Goal: Information Seeking & Learning: Learn about a topic

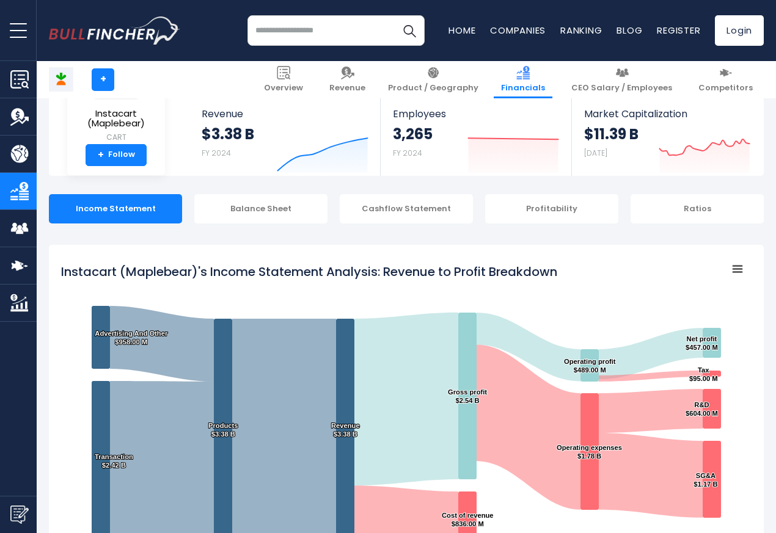
scroll to position [661, 0]
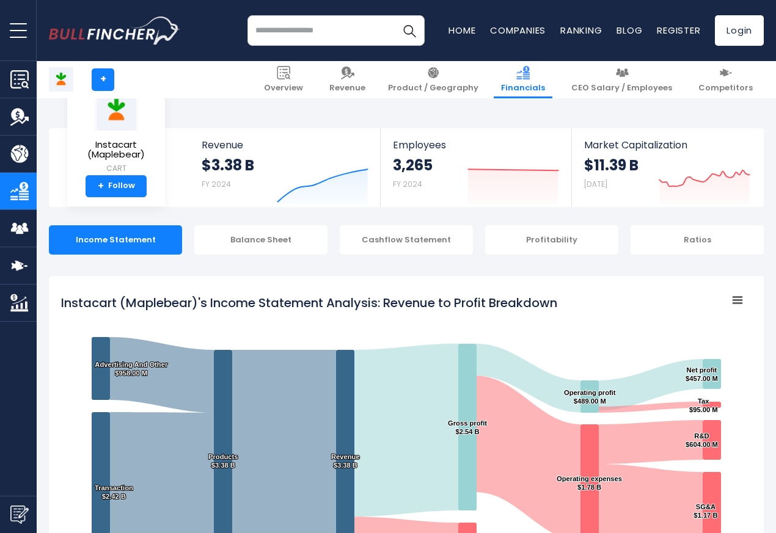
scroll to position [661, 0]
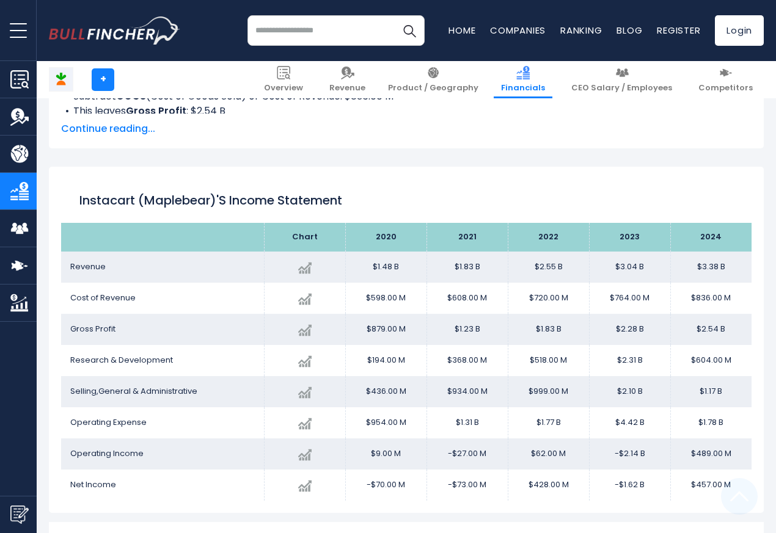
scroll to position [661, 0]
